Goal: Information Seeking & Learning: Find specific fact

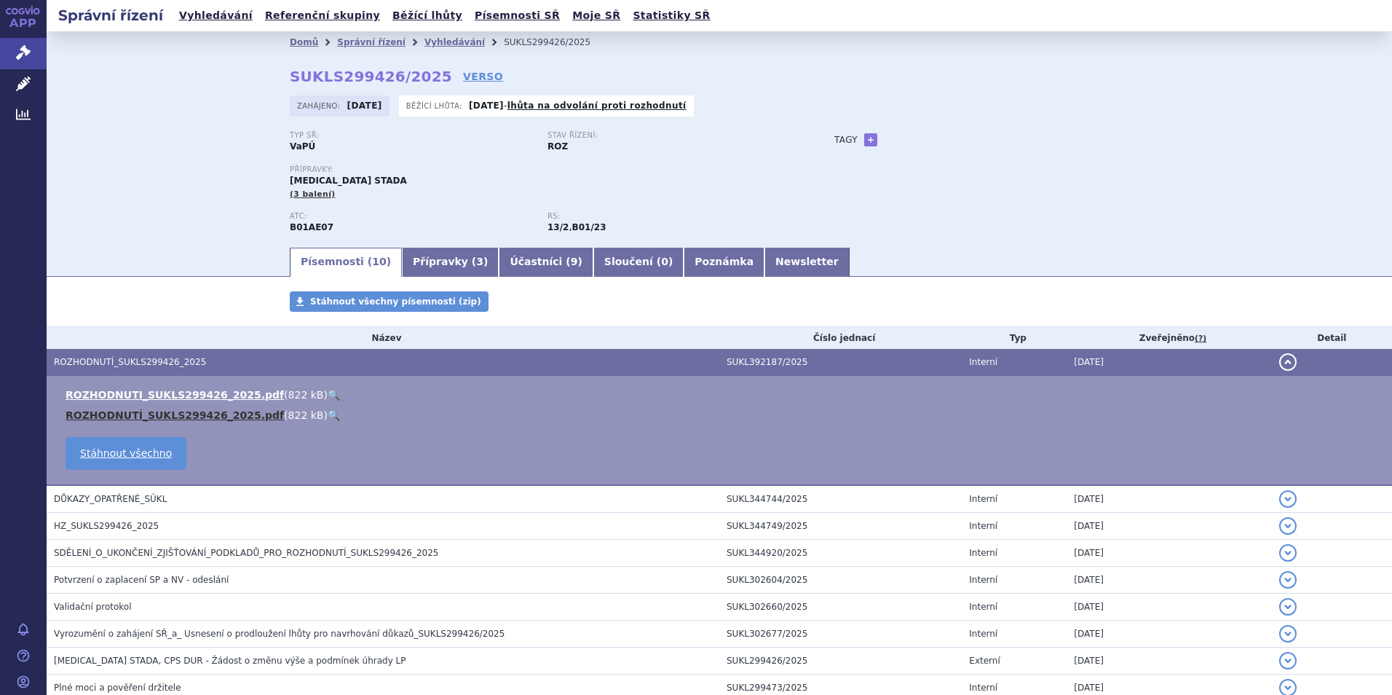
click at [185, 414] on link "ROZHODNUTÍ_SUKLS299426_2025.pdf" at bounding box center [175, 415] width 218 height 12
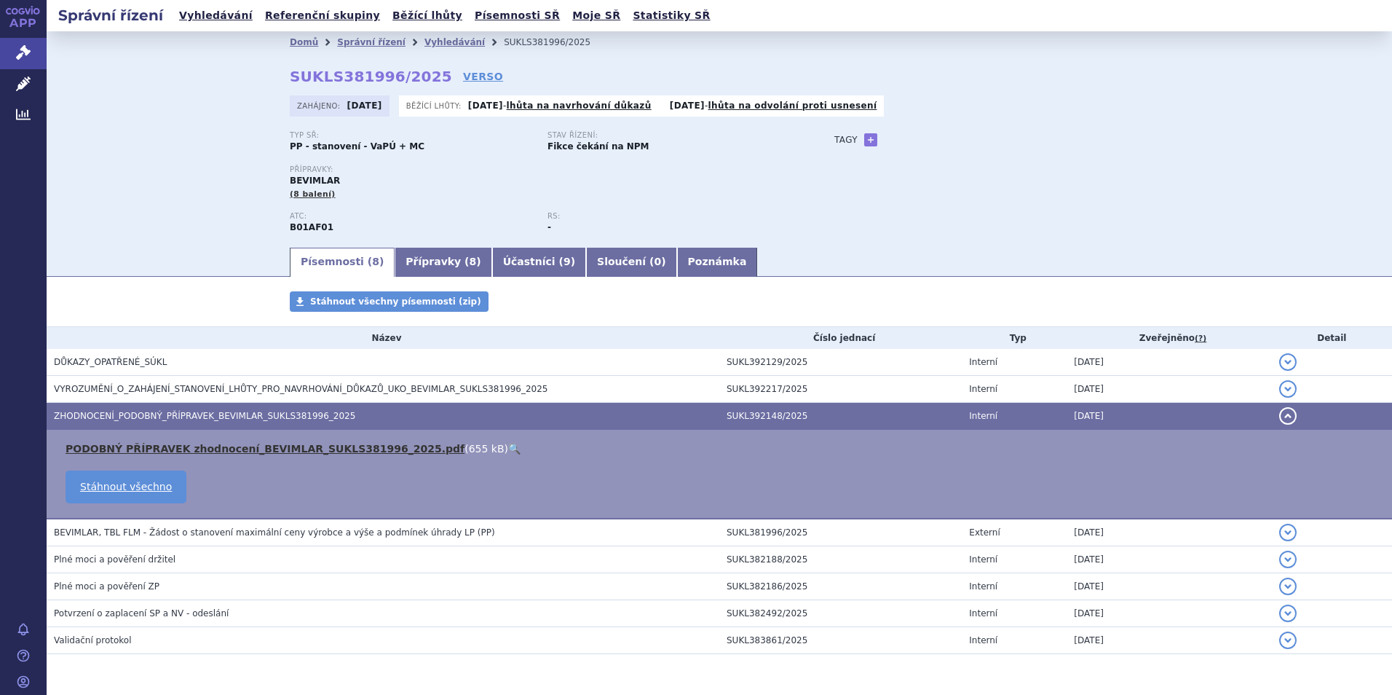
click at [280, 446] on link "PODOBNÝ PŘÍPRAVEK zhodnocení_BEVIMLAR_SUKLS381996_2025.pdf" at bounding box center [265, 449] width 399 height 12
drag, startPoint x: 216, startPoint y: 12, endPoint x: 767, endPoint y: 79, distance: 555.3
click at [216, 13] on link "Vyhledávání" at bounding box center [216, 16] width 82 height 20
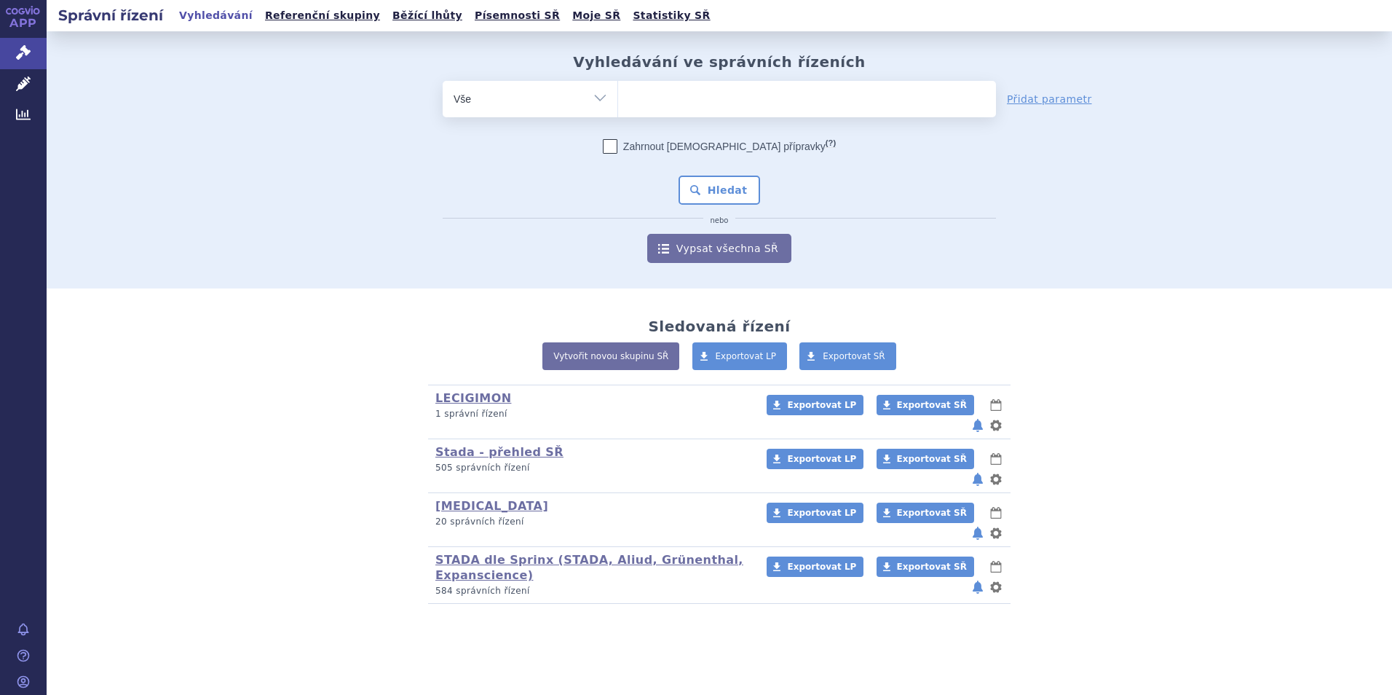
click at [645, 98] on ul at bounding box center [807, 96] width 378 height 31
click at [618, 98] on select at bounding box center [618, 98] width 1 height 36
type input "ri"
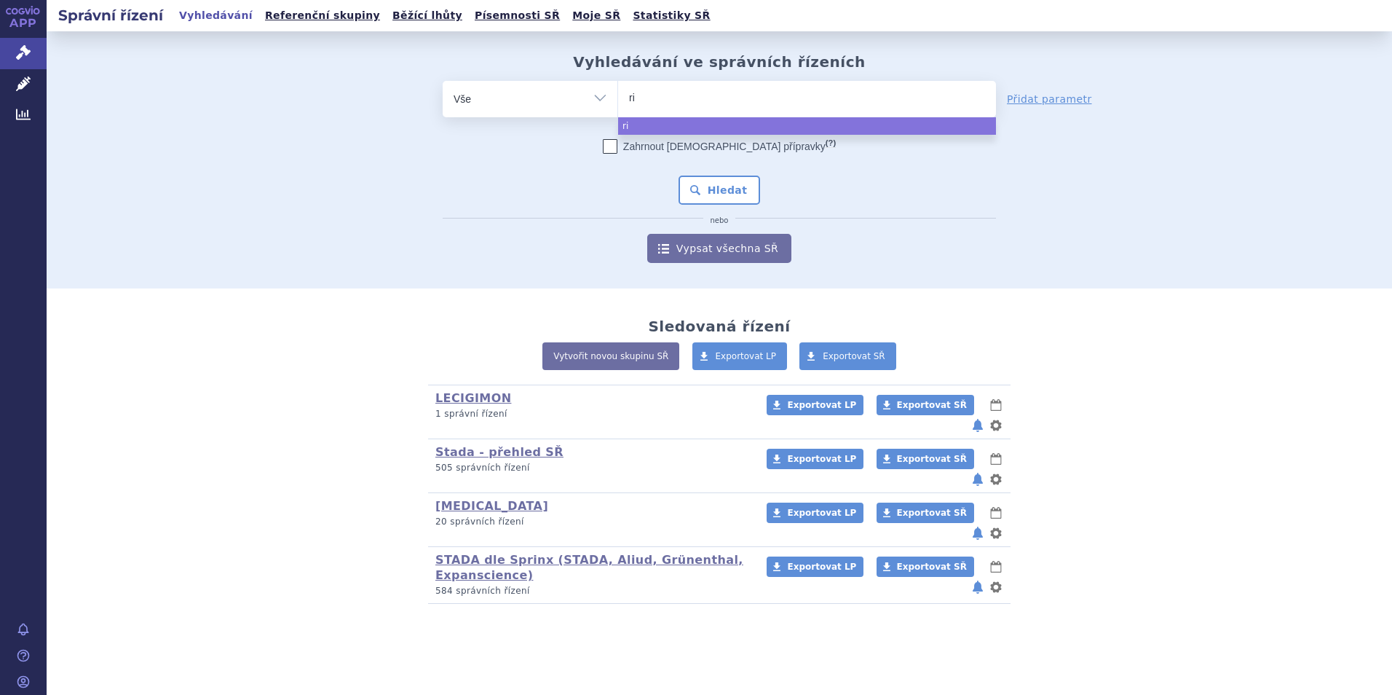
type input "riv"
type input "riva"
type input "rivaro"
type input "rivarox"
type input "rivaroxa"
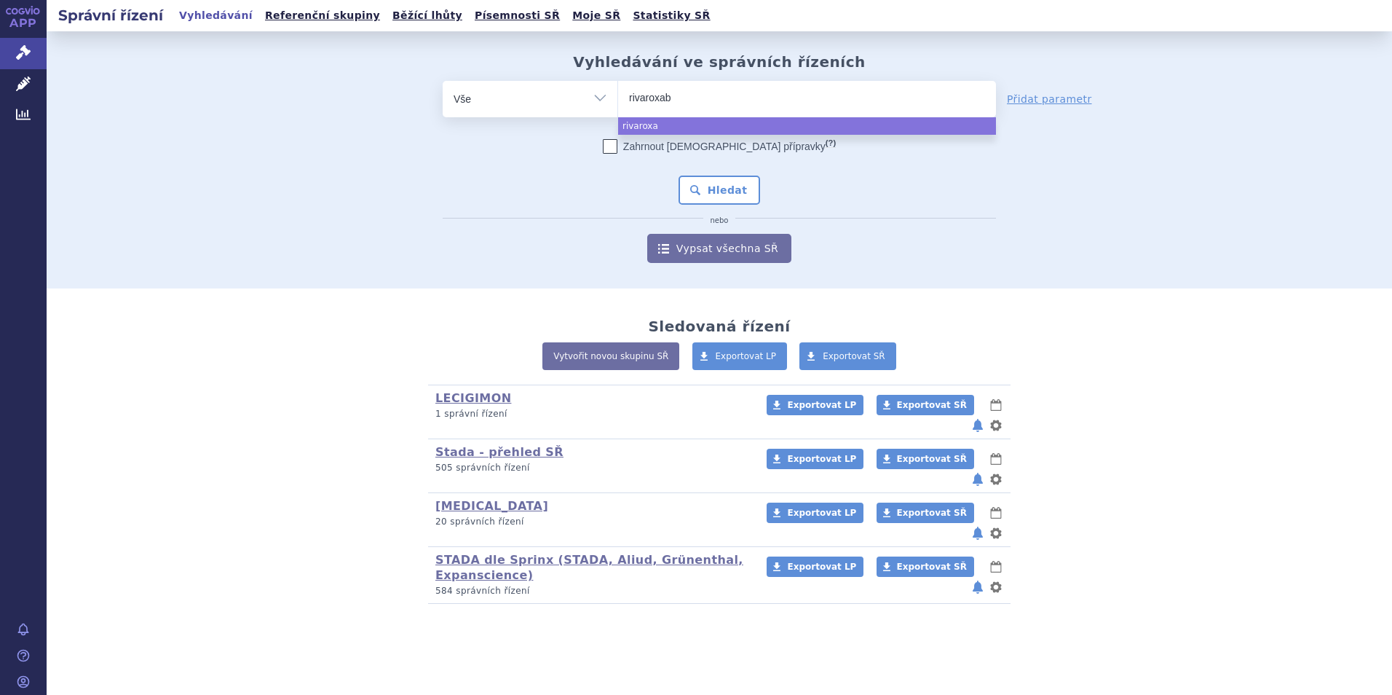
type input "rivaroxaba"
type input "rivaroxaban"
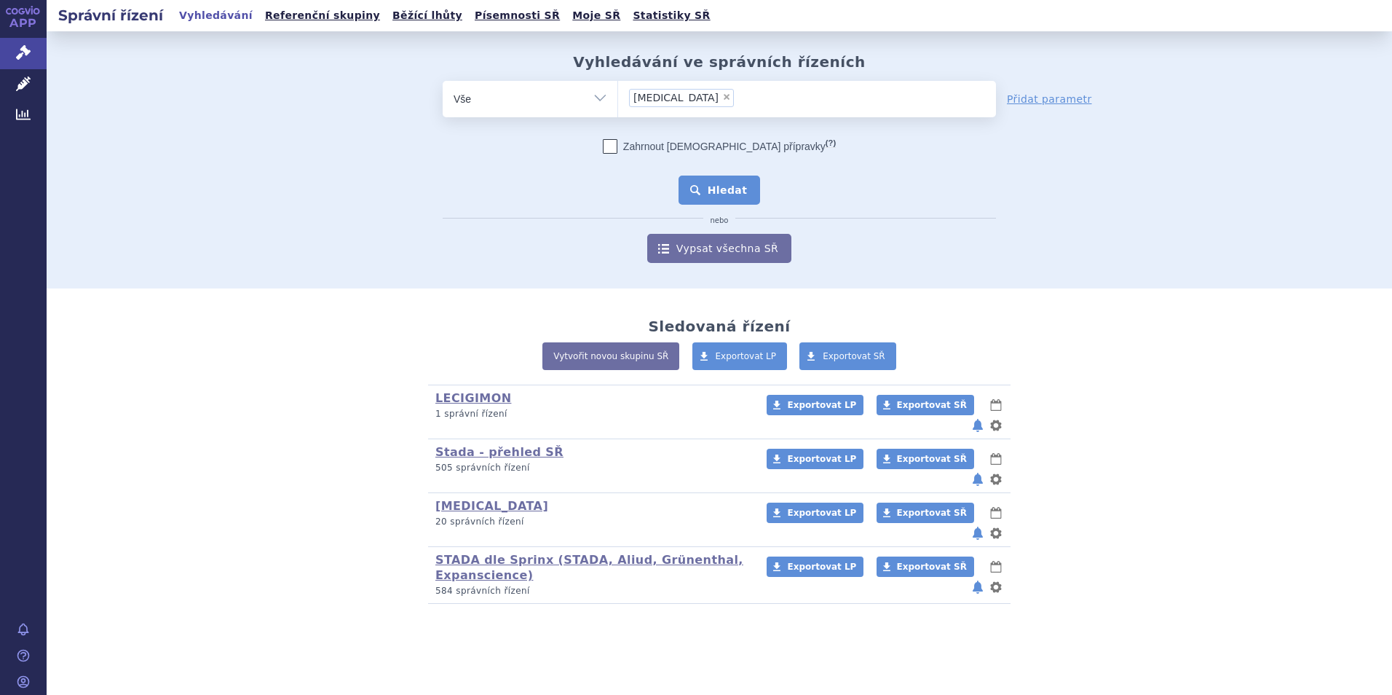
select select "rivaroxaban"
click at [719, 181] on button "Hledat" at bounding box center [720, 190] width 82 height 29
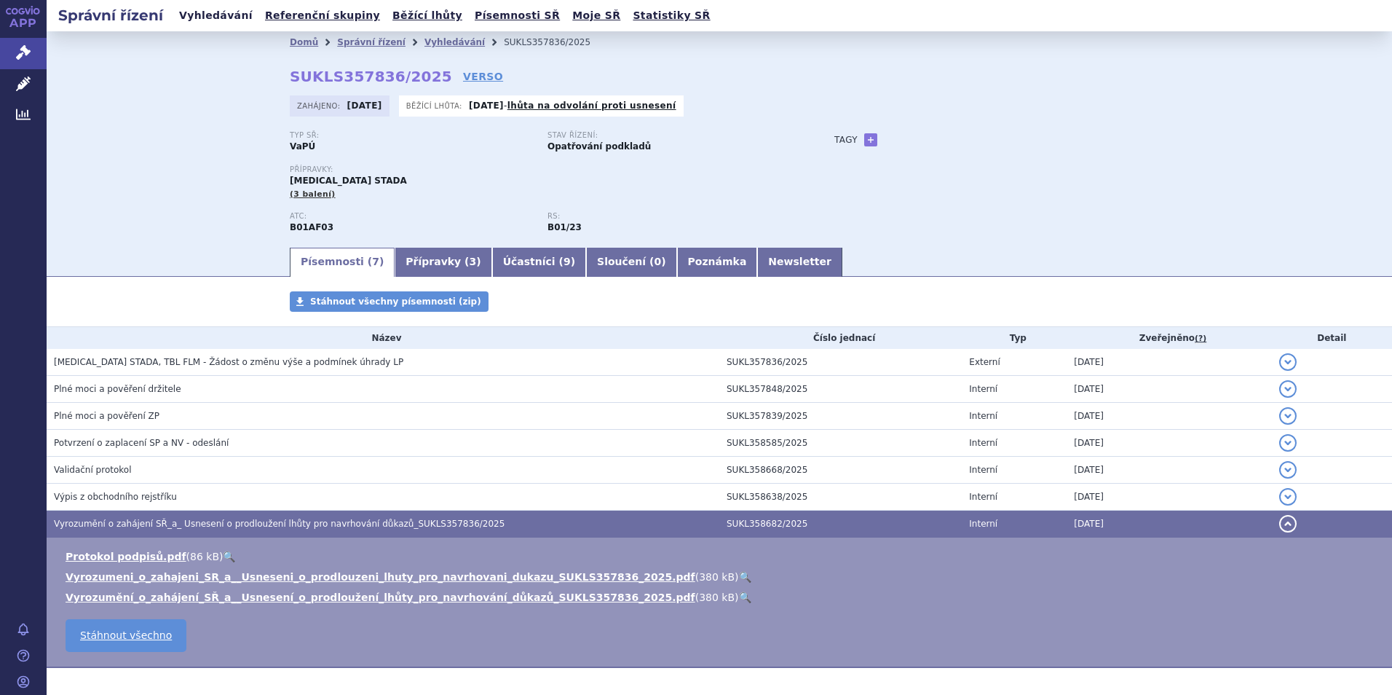
drag, startPoint x: 200, startPoint y: 12, endPoint x: 212, endPoint y: 15, distance: 11.9
click at [200, 12] on link "Vyhledávání" at bounding box center [216, 16] width 82 height 20
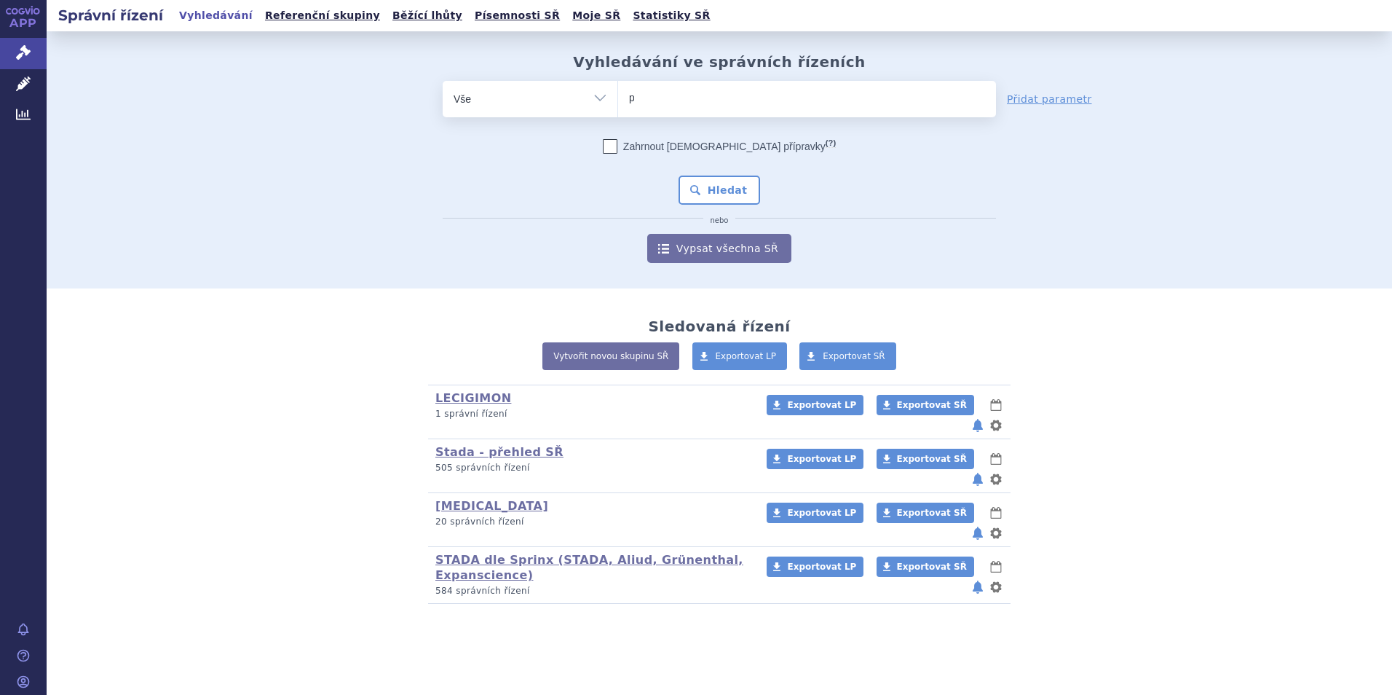
type input "pr"
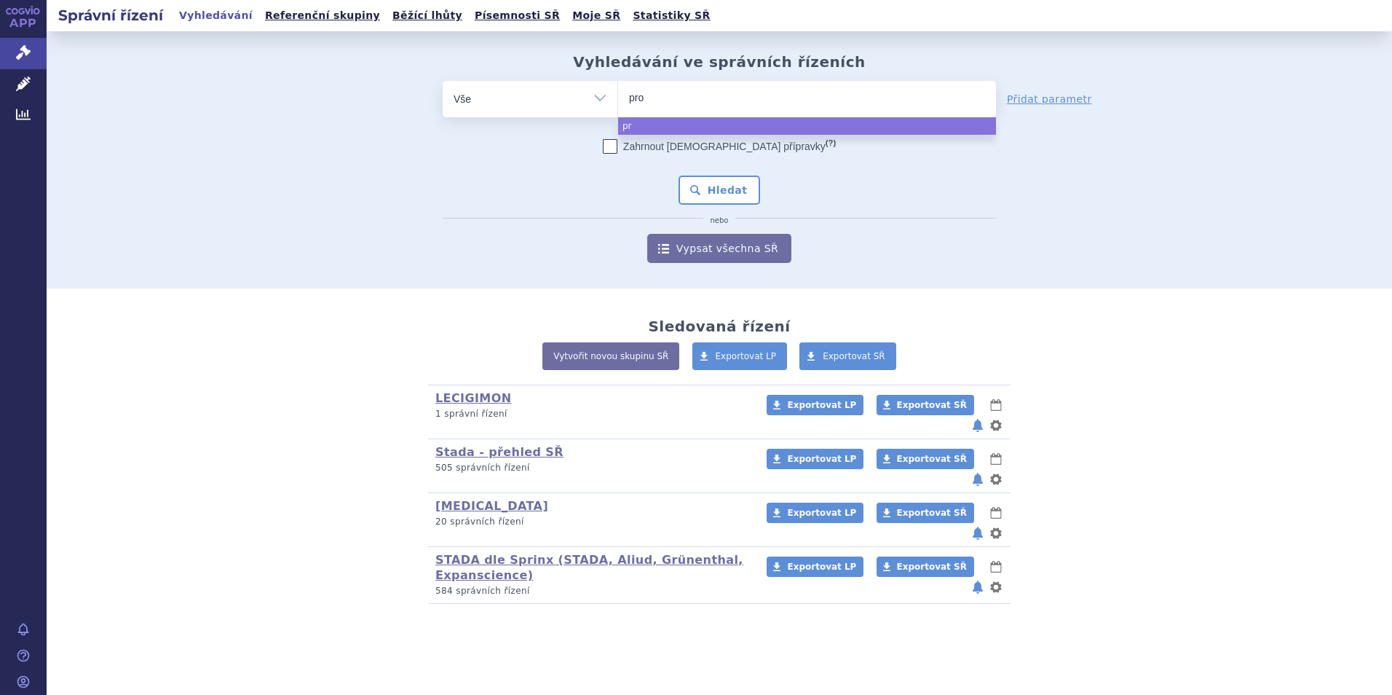
type input "prop"
type input "propra"
type input "propran"
type input "propranol"
type input "propranolo"
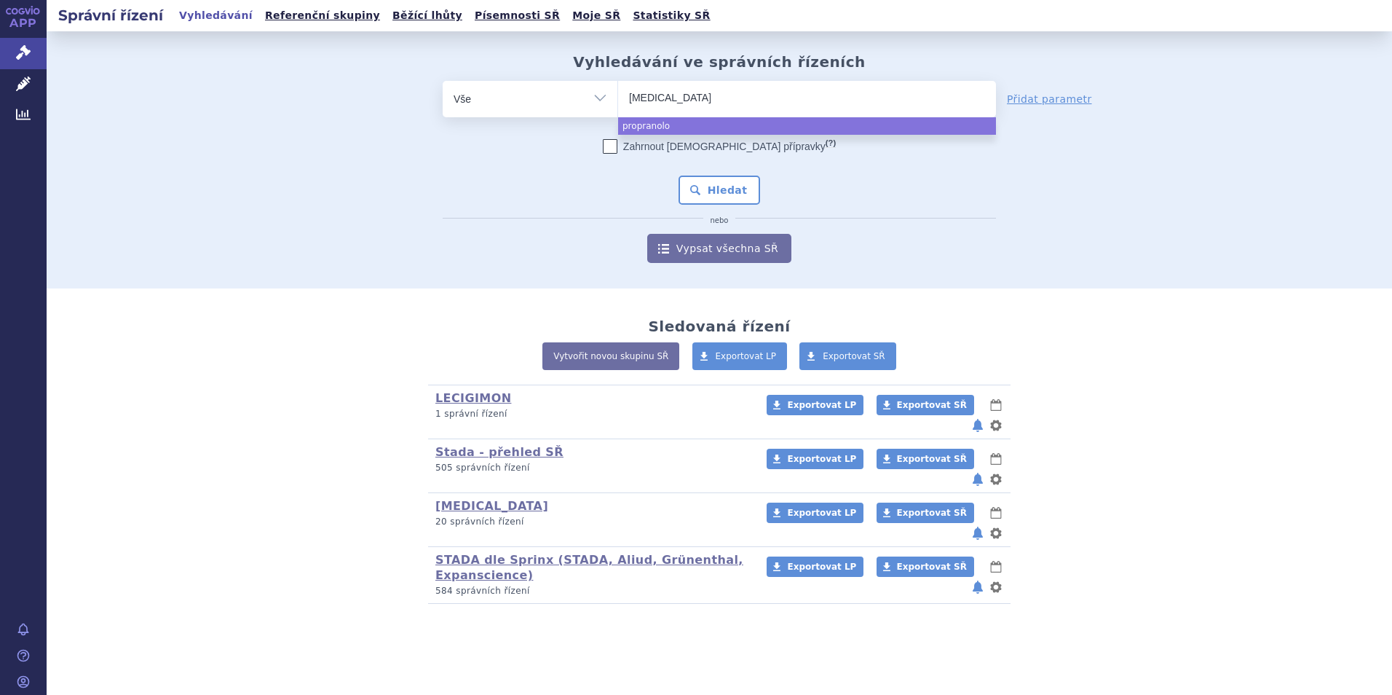
type input "propranolol"
select select "propranolol"
click at [716, 187] on button "Hledat" at bounding box center [720, 190] width 82 height 29
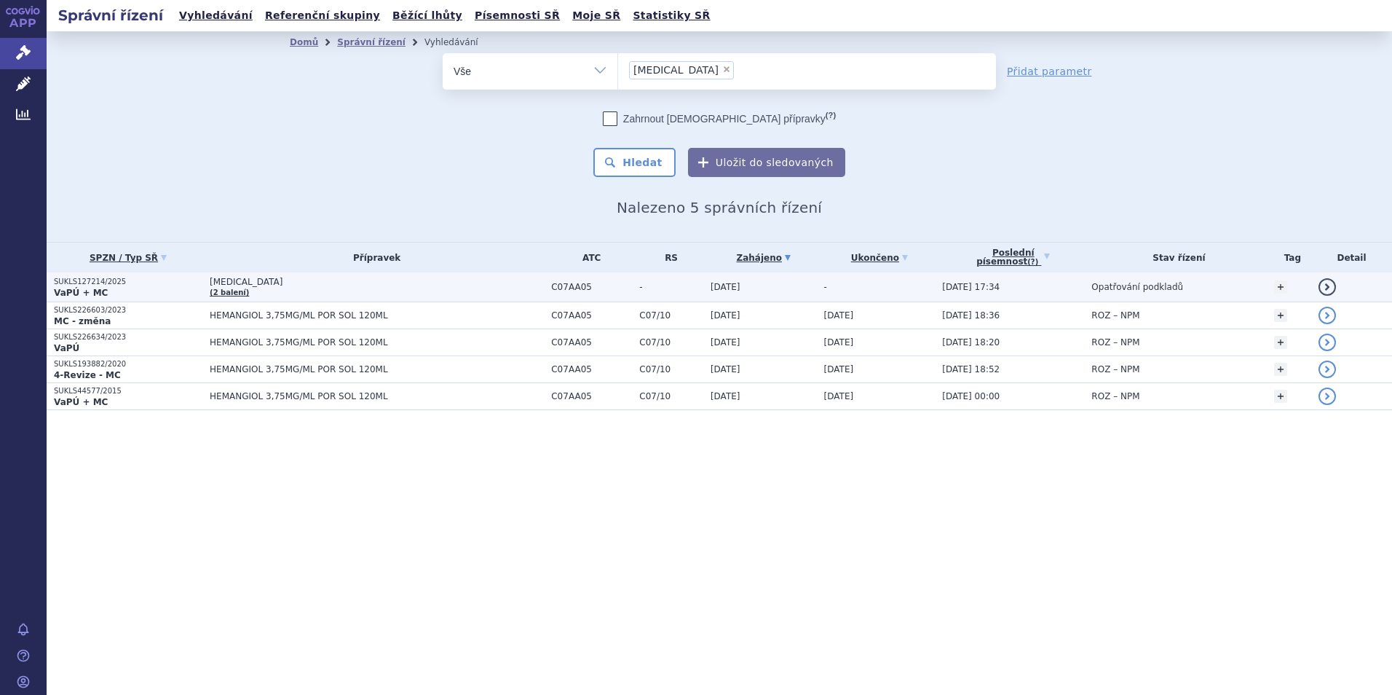
click at [82, 289] on strong "VaPÚ + MC" at bounding box center [81, 293] width 54 height 10
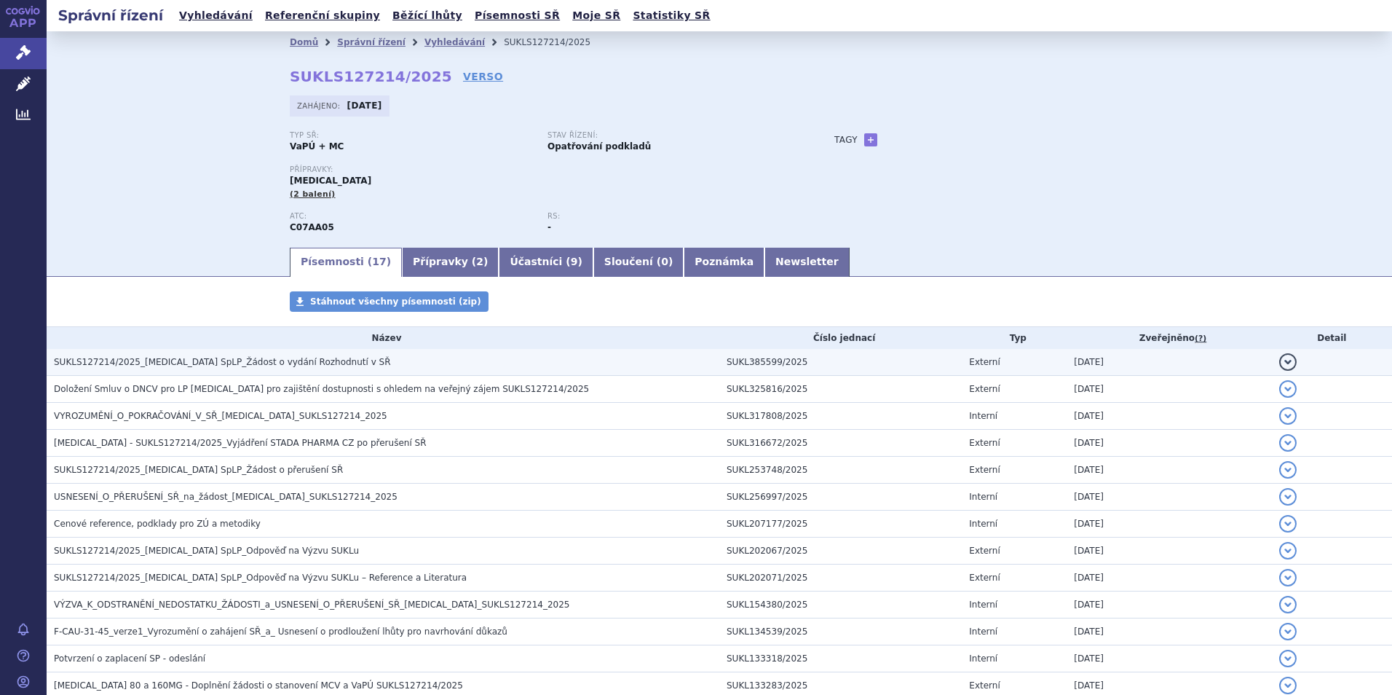
click at [216, 361] on span "SUKLS127214/2025_[MEDICAL_DATA] SpLP_Žádost o vydání Rozhodnutí v SŘ" at bounding box center [222, 362] width 337 height 10
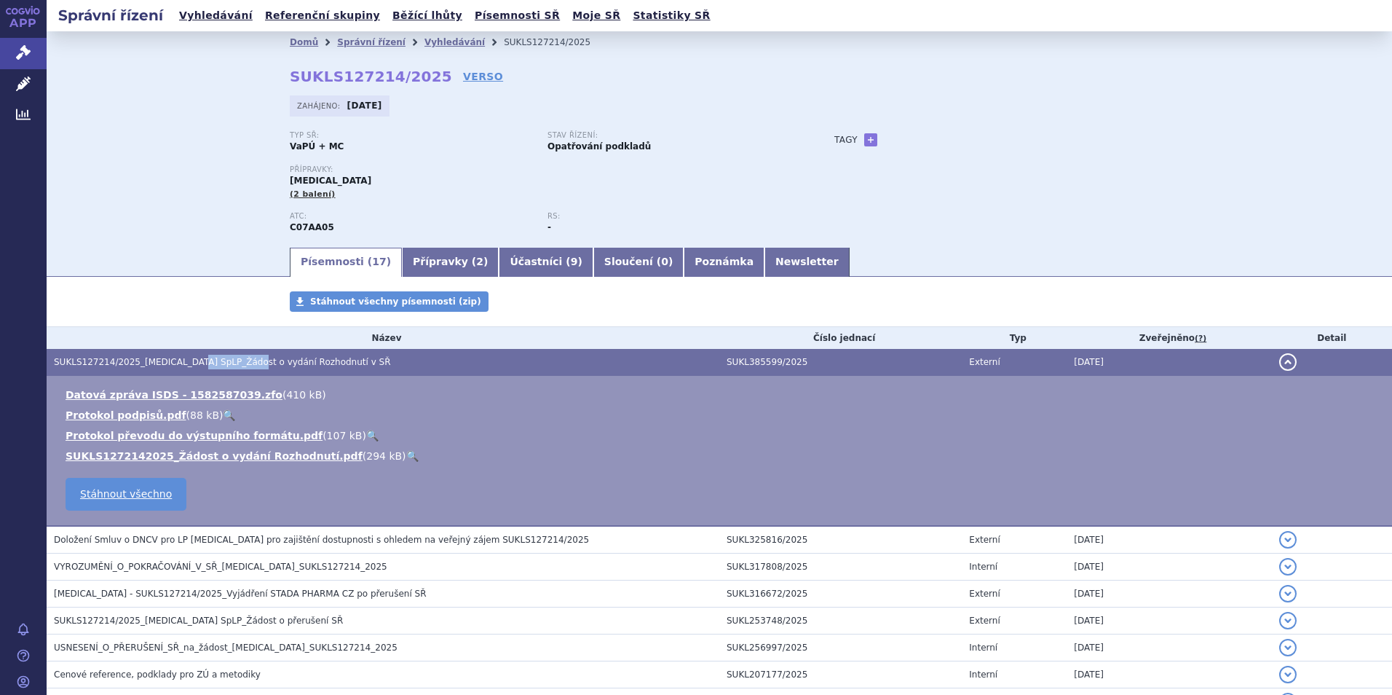
click at [217, 361] on span "SUKLS127214/2025_Propranolol SpLP_Žádost o vydání Rozhodnutí v SŘ" at bounding box center [222, 362] width 337 height 10
click at [274, 457] on link "SUKLS1272142025_Žádost o vydání Rozhodnutí.pdf" at bounding box center [214, 456] width 297 height 12
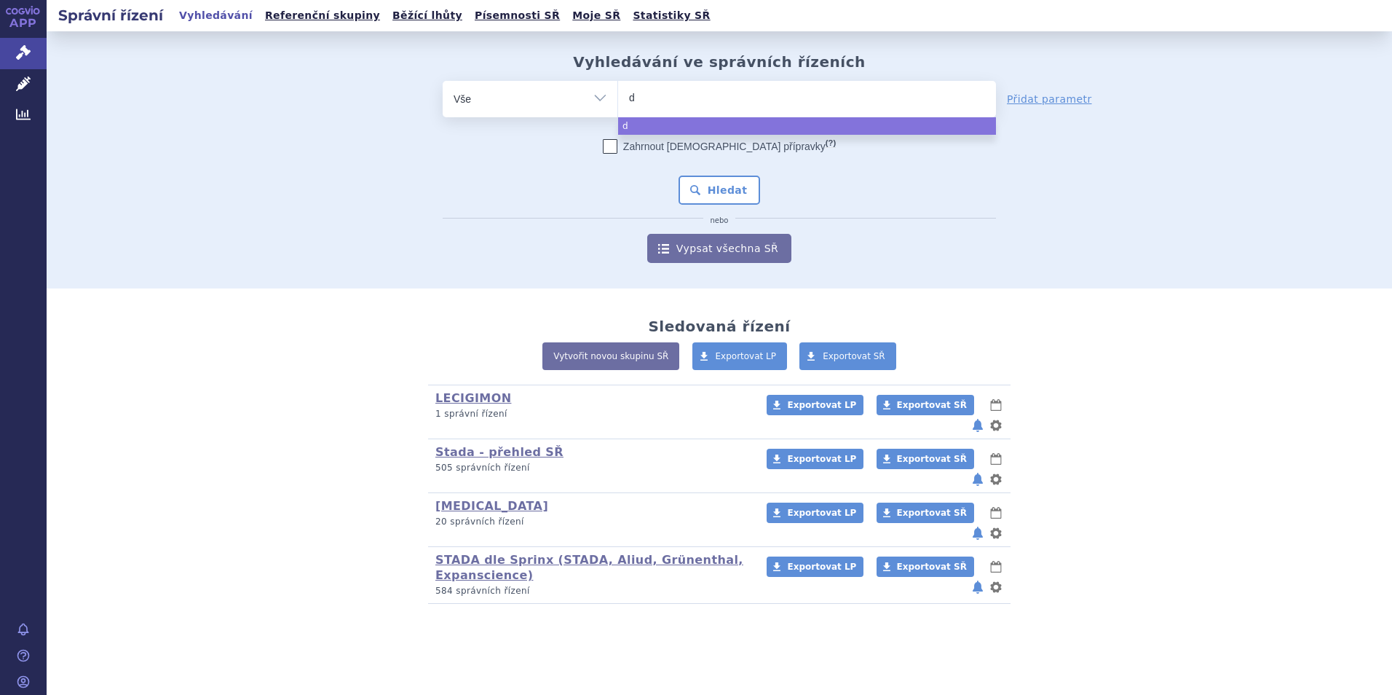
select select
type input "da"
type input "dab"
type input "dabi"
type input "dabig"
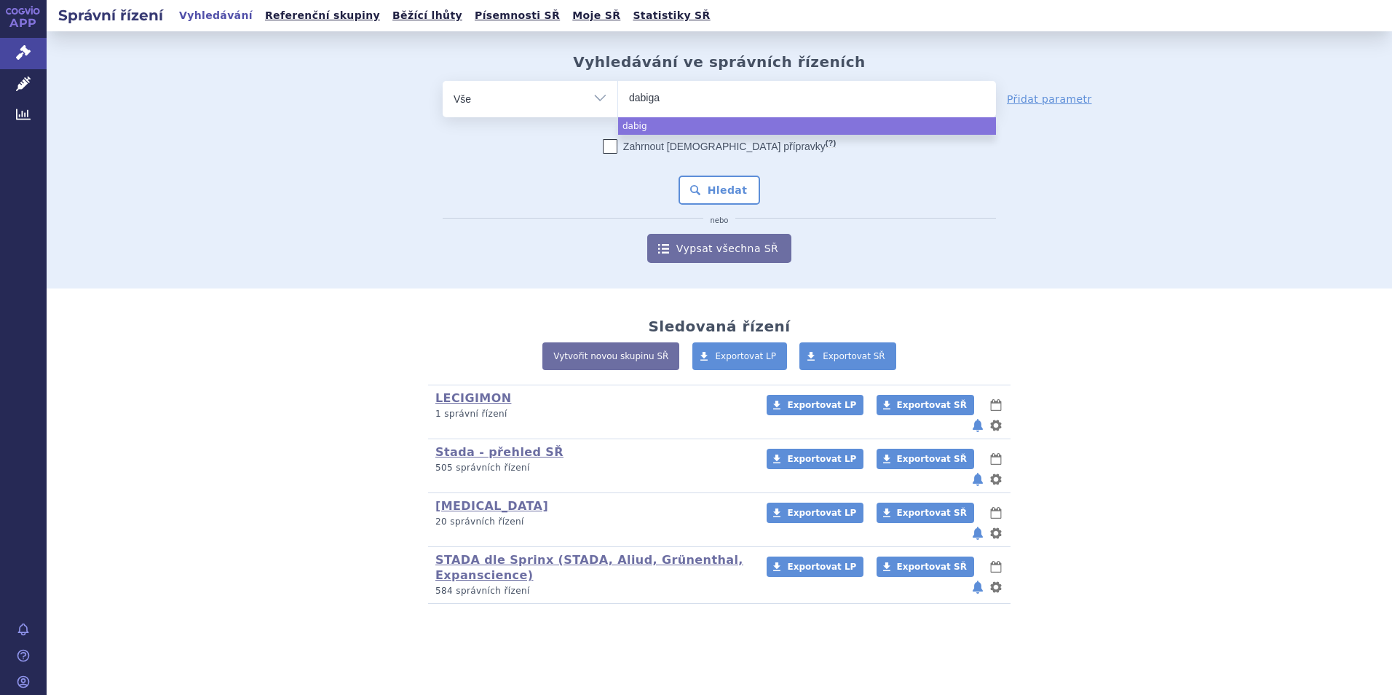
type input "dabigat"
type input "dabigatr"
type input "dabigatran"
select select "dabigatran"
click at [710, 186] on button "Hledat" at bounding box center [720, 190] width 82 height 29
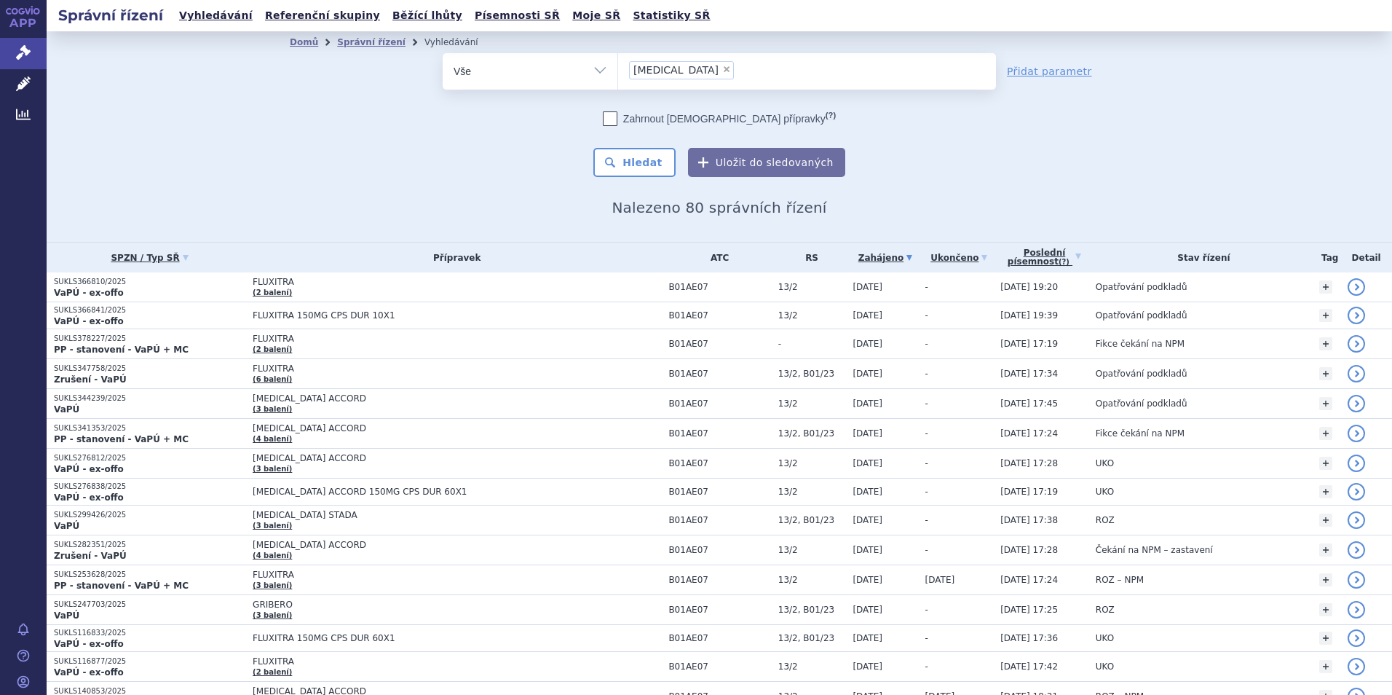
click at [722, 69] on span "×" at bounding box center [726, 69] width 9 height 9
click at [618, 69] on select "dabigatran" at bounding box center [618, 70] width 1 height 36
select select
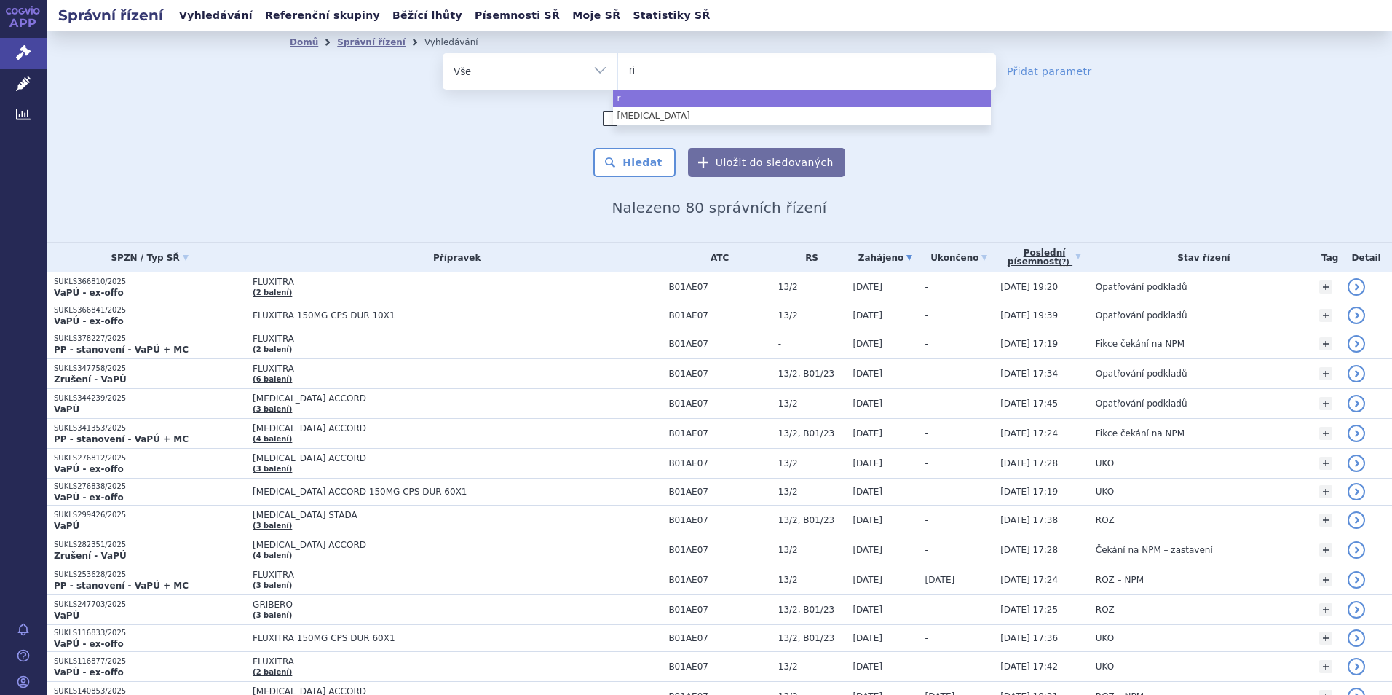
type input "riv"
type input "rivar"
type input "rivaro"
type input "rivarox"
type input "rivaroxa"
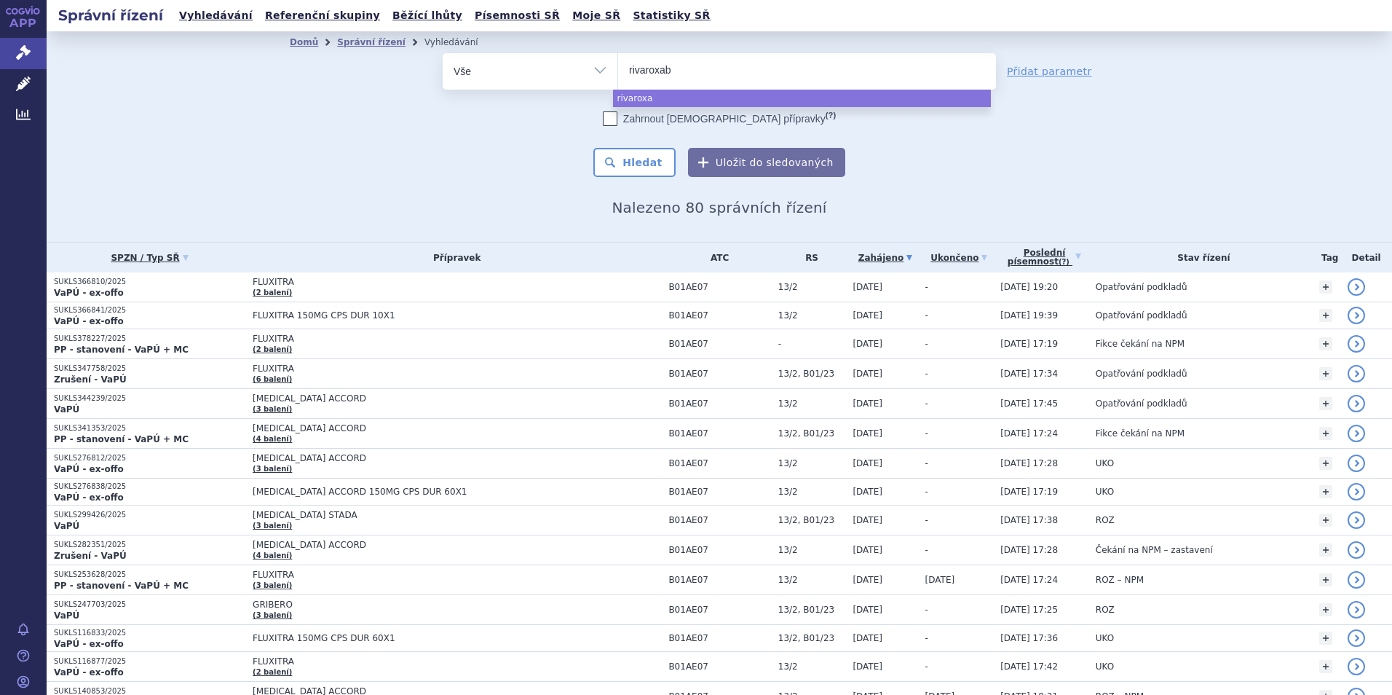
type input "rivaroxaba"
type input "rivaroxaban"
select select "rivaroxaban"
click at [632, 165] on button "Hledat" at bounding box center [635, 162] width 82 height 29
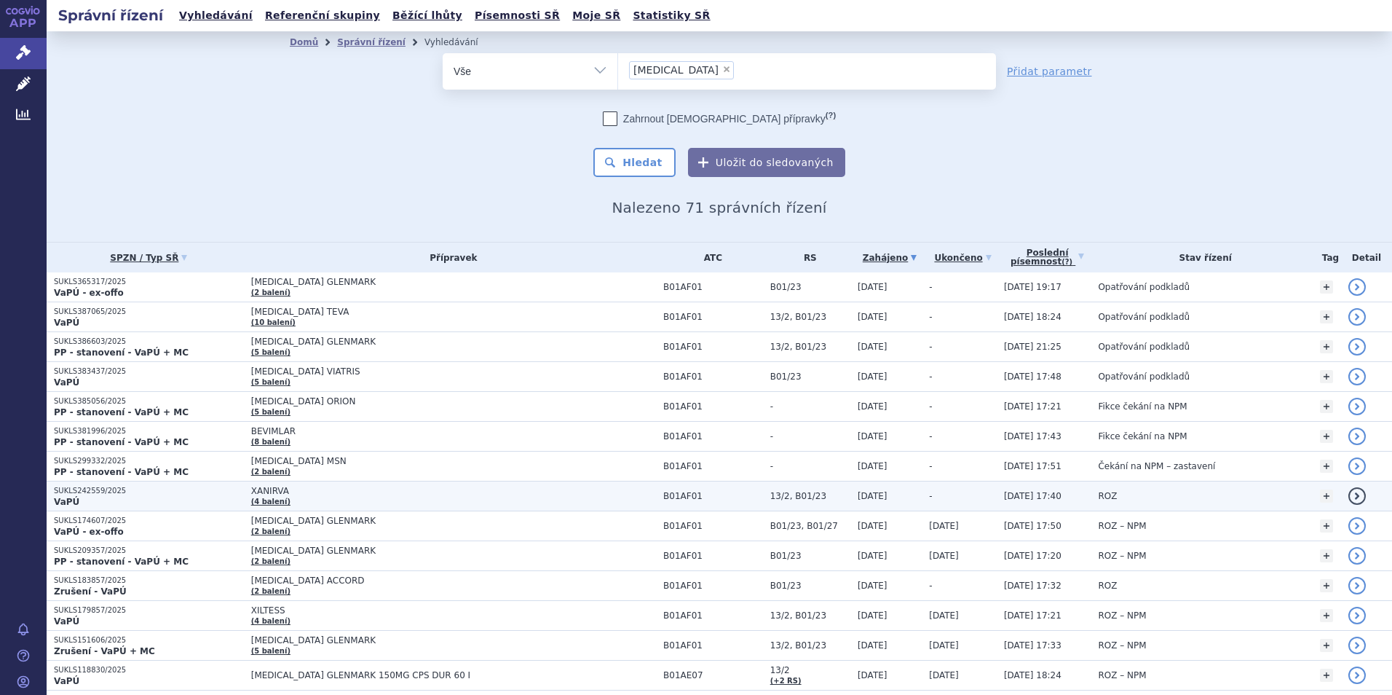
click at [93, 492] on p "SUKLS242559/2025" at bounding box center [149, 491] width 190 height 10
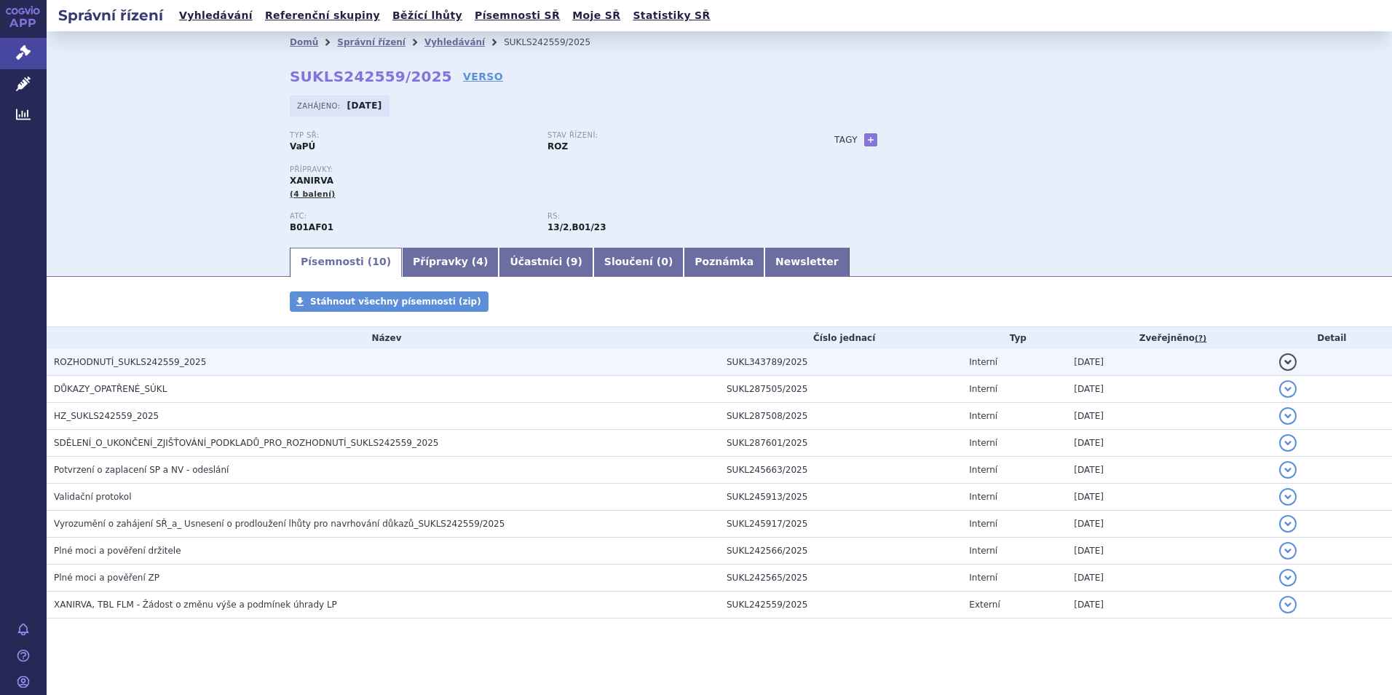
click at [107, 358] on span "ROZHODNUTÍ_SUKLS242559_2025" at bounding box center [130, 362] width 152 height 10
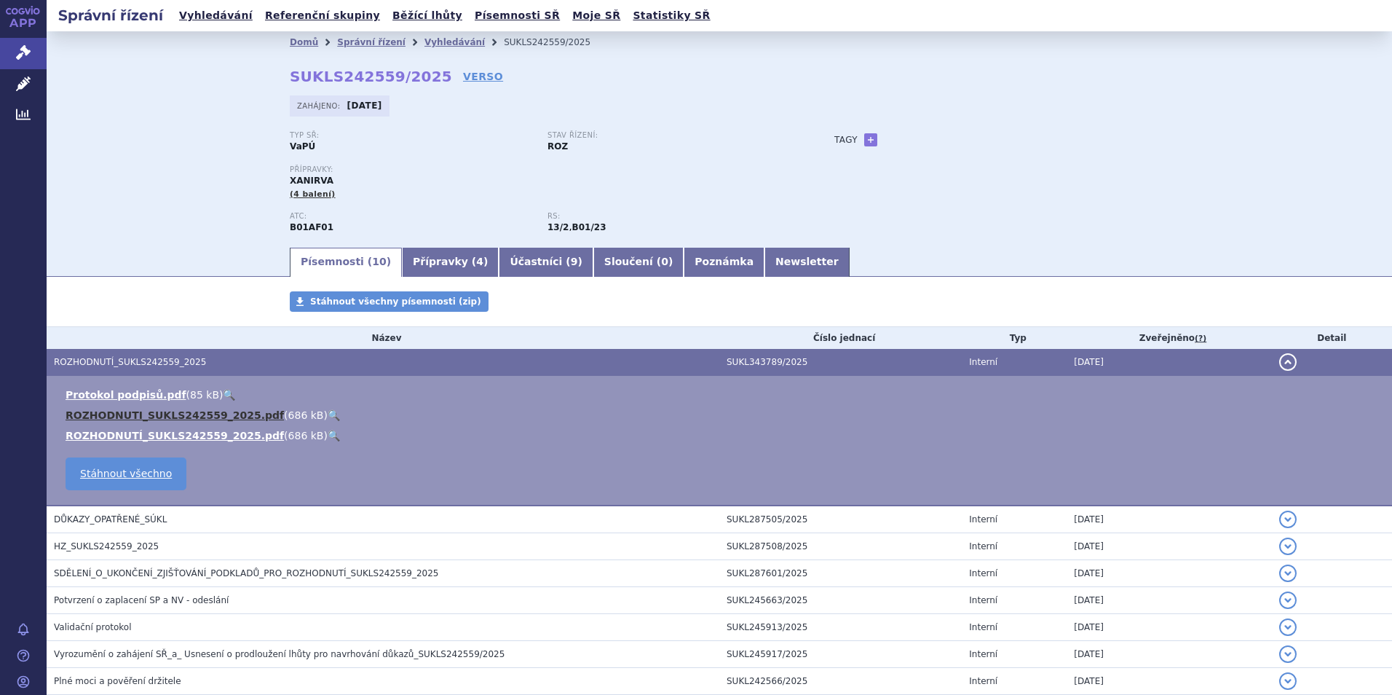
click at [179, 415] on link "ROZHODNUTI_SUKLS242559_2025.pdf" at bounding box center [175, 415] width 218 height 12
